Goal: Feedback & Contribution: Contribute content

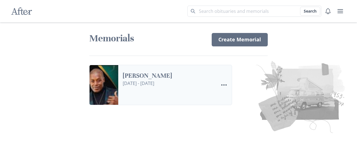
click at [172, 80] on link "[PERSON_NAME]" at bounding box center [168, 76] width 91 height 8
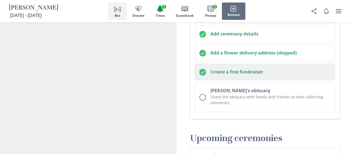
scroll to position [223, 0]
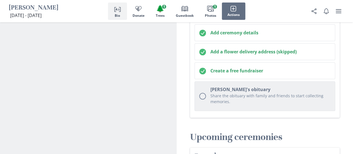
click at [240, 95] on p "Share the obituary with family and friends to start collecting memories." at bounding box center [270, 99] width 120 height 12
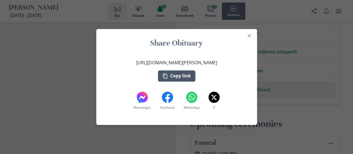
click at [175, 76] on button "Copy link" at bounding box center [176, 75] width 37 height 11
click at [251, 35] on icon "Close" at bounding box center [249, 35] width 3 height 3
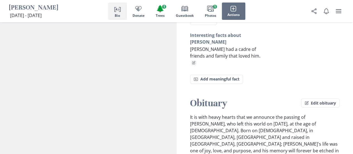
scroll to position [698, 0]
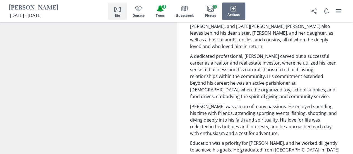
click at [116, 11] on icon "Person profile" at bounding box center [117, 8] width 7 height 7
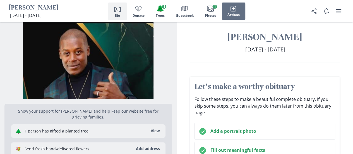
scroll to position [4, 0]
click at [335, 12] on icon "user menu" at bounding box center [338, 11] width 7 height 7
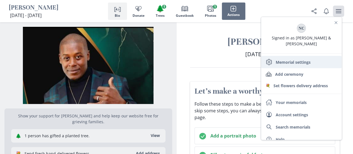
click at [295, 56] on link "Settings Memorial settings" at bounding box center [301, 62] width 80 height 12
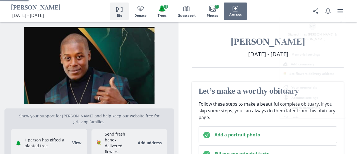
select select "2"
select select "10"
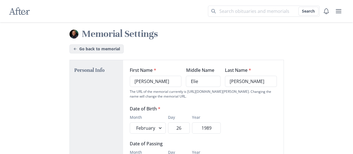
click at [114, 48] on link "Go back to memorial" at bounding box center [96, 48] width 54 height 9
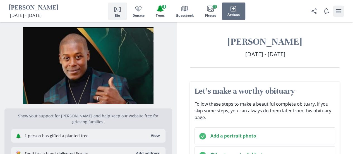
click at [335, 9] on icon "user menu" at bounding box center [338, 11] width 7 height 7
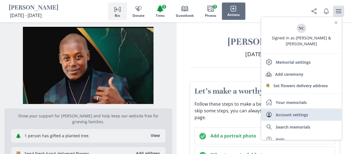
click at [319, 108] on link "User Account settings" at bounding box center [301, 114] width 80 height 12
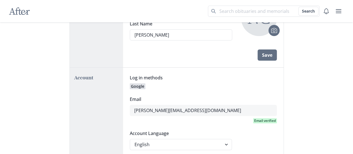
scroll to position [28, 0]
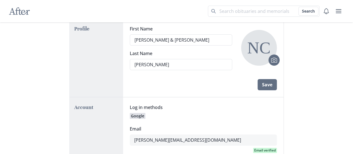
drag, startPoint x: 168, startPoint y: 42, endPoint x: 0, endPoint y: 28, distance: 168.9
click at [0, 41] on div "After Search Account Settings Profile First Name [PERSON_NAME] & [PERSON_NAME] …" at bounding box center [176, 134] width 353 height 325
click at [112, 57] on div "Profile" at bounding box center [97, 58] width 54 height 78
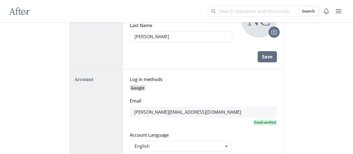
scroll to position [0, 0]
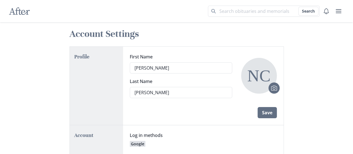
drag, startPoint x: 176, startPoint y: 67, endPoint x: 0, endPoint y: 48, distance: 177.4
type input "[PERSON_NAME]"
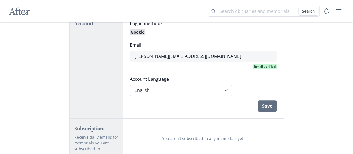
scroll to position [140, 0]
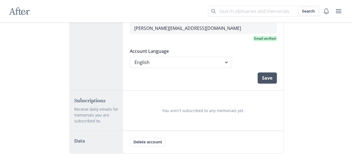
click at [272, 76] on button "Save" at bounding box center [267, 77] width 19 height 11
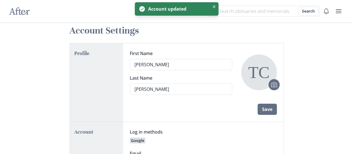
scroll to position [0, 0]
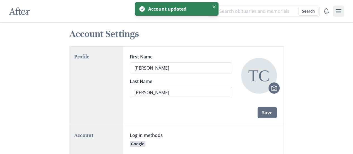
click at [336, 13] on icon "user menu" at bounding box center [339, 11] width 6 height 4
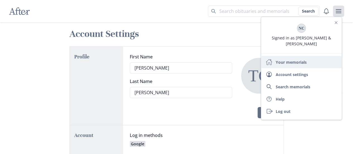
click at [309, 58] on link "Home Your memorials" at bounding box center [301, 62] width 80 height 12
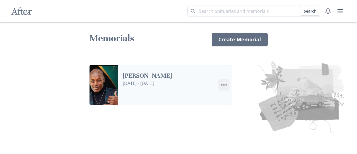
click at [223, 85] on icon "Menu" at bounding box center [224, 84] width 7 height 7
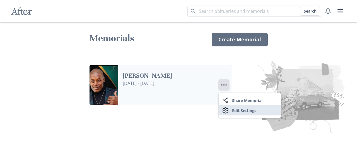
click at [234, 108] on link "Settings Edit Settings" at bounding box center [250, 110] width 62 height 10
select select "2"
select select "10"
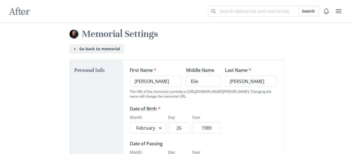
click at [90, 47] on link "Go back to memorial" at bounding box center [96, 48] width 54 height 9
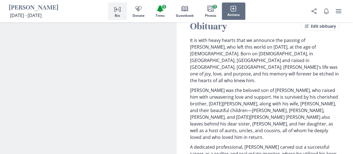
scroll to position [558, 0]
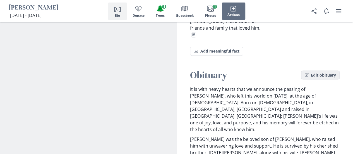
click at [317, 71] on button "Edit obituary" at bounding box center [320, 75] width 39 height 9
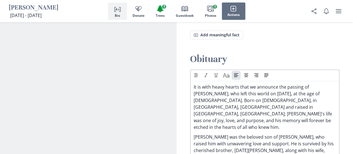
scroll to position [642, 0]
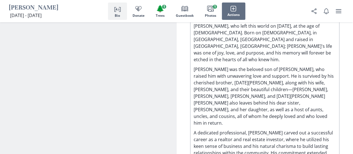
click at [270, 129] on p "A dedicated professional, [PERSON_NAME] carved out a successful career as a rea…" at bounding box center [265, 156] width 143 height 54
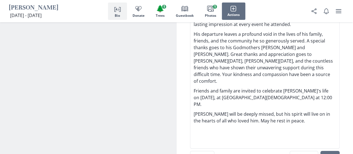
scroll to position [921, 0]
click at [327, 150] on button "Save" at bounding box center [329, 155] width 19 height 11
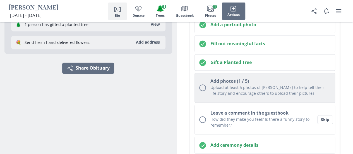
scroll to position [56, 0]
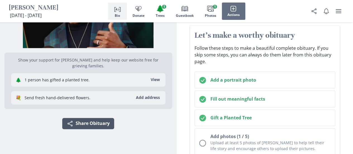
click at [96, 118] on button "Share Share Obituary" at bounding box center [88, 123] width 52 height 11
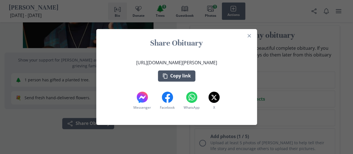
click at [179, 72] on button "Copy link" at bounding box center [176, 75] width 37 height 11
click at [250, 36] on icon "Close" at bounding box center [249, 35] width 3 height 3
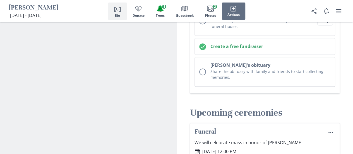
scroll to position [121, 0]
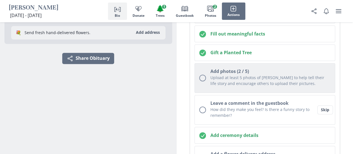
click at [236, 78] on p "Upload at least 5 photos of [PERSON_NAME] to help tell their life story and enc…" at bounding box center [270, 81] width 120 height 12
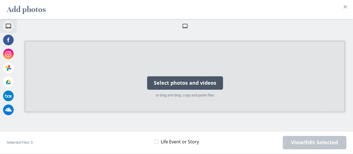
click at [191, 85] on div "Select photos and videos" at bounding box center [185, 82] width 76 height 13
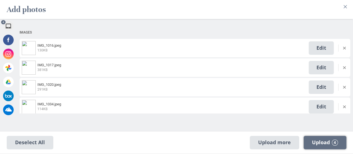
click at [326, 140] on span "Upload 4" at bounding box center [325, 142] width 26 height 6
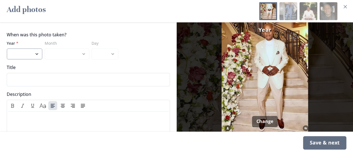
click at [35, 54] on select "2025 2024 2023 2022 2021 2020 2019 2018 2017 2016 2015 2014 2013 2012 2011 2010…" at bounding box center [25, 53] width 36 height 11
select select "2025"
click at [7, 48] on select "2025 2024 2023 2022 2021 2020 2019 2018 2017 2016 2015 2014 2013 2012 2011 2010…" at bounding box center [25, 53] width 36 height 11
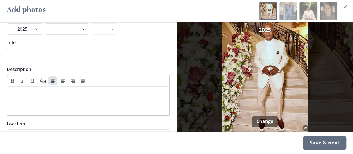
scroll to position [42, 0]
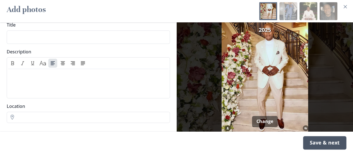
click at [332, 145] on div "Save & next" at bounding box center [324, 142] width 43 height 13
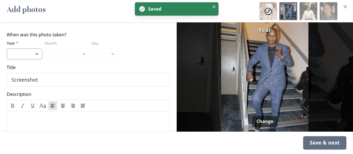
click at [33, 54] on select "2025 2024 2023 2022 2021 2020 2019 2018 2017 2016 2015 2014 2013 2012 2011 2010…" at bounding box center [25, 53] width 36 height 11
select select "2024"
click at [7, 48] on select "2025 2024 2023 2022 2021 2020 2019 2018 2017 2016 2015 2014 2013 2012 2011 2010…" at bounding box center [25, 53] width 36 height 11
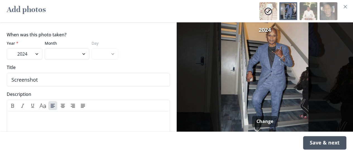
click at [327, 141] on div "Save & next" at bounding box center [324, 142] width 43 height 13
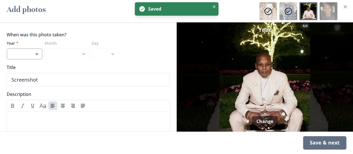
click at [38, 54] on select "2025 2024 2023 2022 2021 2020 2019 2018 2017 2016 2015 2014 2013 2012 2011 2010…" at bounding box center [25, 53] width 36 height 11
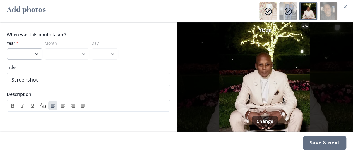
select select "2025"
click at [7, 48] on select "2025 2024 2023 2022 2021 2020 2019 2018 2017 2016 2015 2014 2013 2012 2011 2010…" at bounding box center [25, 53] width 36 height 11
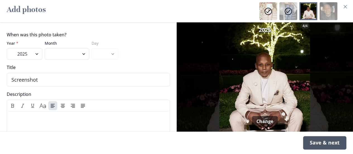
click at [327, 143] on div "Save & next" at bounding box center [324, 142] width 43 height 13
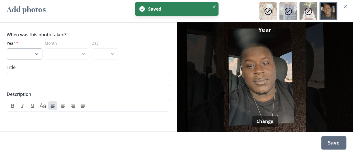
click at [35, 54] on select "2025 2024 2023 2022 2021 2020 2019 2018 2017 2016 2015 2014 2013 2012 2011 2010…" at bounding box center [25, 53] width 36 height 11
select select "2020"
click at [7, 48] on select "2025 2024 2023 2022 2021 2020 2019 2018 2017 2016 2015 2014 2013 2012 2011 2010…" at bounding box center [25, 53] width 36 height 11
click at [338, 144] on div "Save" at bounding box center [333, 142] width 25 height 13
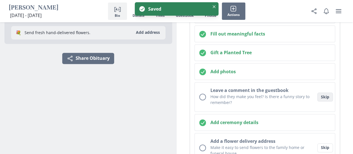
click at [322, 96] on button "Skip" at bounding box center [325, 96] width 16 height 9
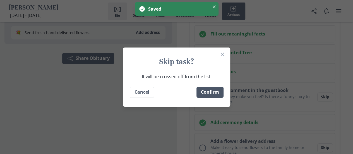
click at [216, 93] on button "Confirm" at bounding box center [209, 92] width 27 height 11
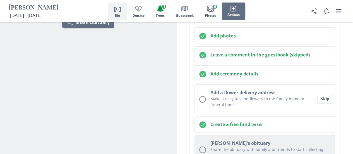
scroll to position [205, 0]
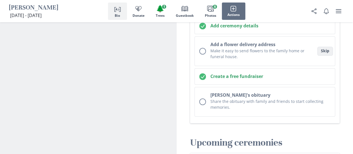
click at [321, 49] on button "Skip" at bounding box center [325, 51] width 16 height 9
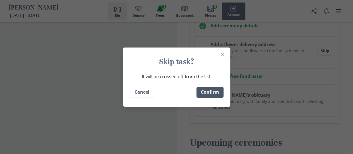
click at [211, 92] on button "Confirm" at bounding box center [209, 92] width 27 height 11
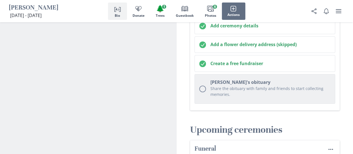
click at [250, 85] on p "Share the obituary with family and friends to start collecting memories." at bounding box center [270, 91] width 120 height 12
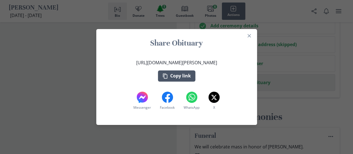
click at [171, 77] on button "Copy link" at bounding box center [176, 75] width 37 height 11
click at [250, 37] on icon "Close" at bounding box center [248, 35] width 3 height 3
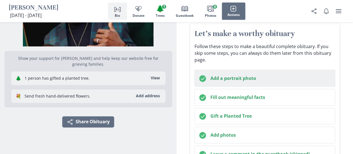
scroll to position [93, 0]
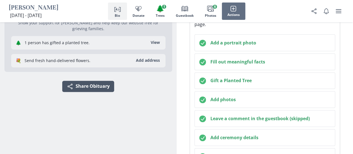
click at [85, 81] on button "Share Share Obituary" at bounding box center [88, 86] width 52 height 11
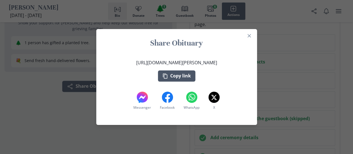
click at [177, 77] on button "Copy link" at bounding box center [176, 75] width 37 height 11
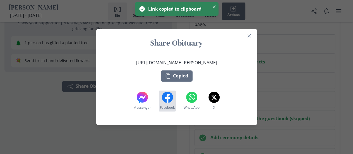
click at [169, 95] on icon at bounding box center [167, 98] width 5 height 9
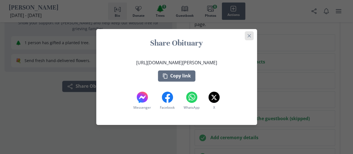
click at [249, 36] on button "Close" at bounding box center [249, 35] width 9 height 9
